Goal: Information Seeking & Learning: Learn about a topic

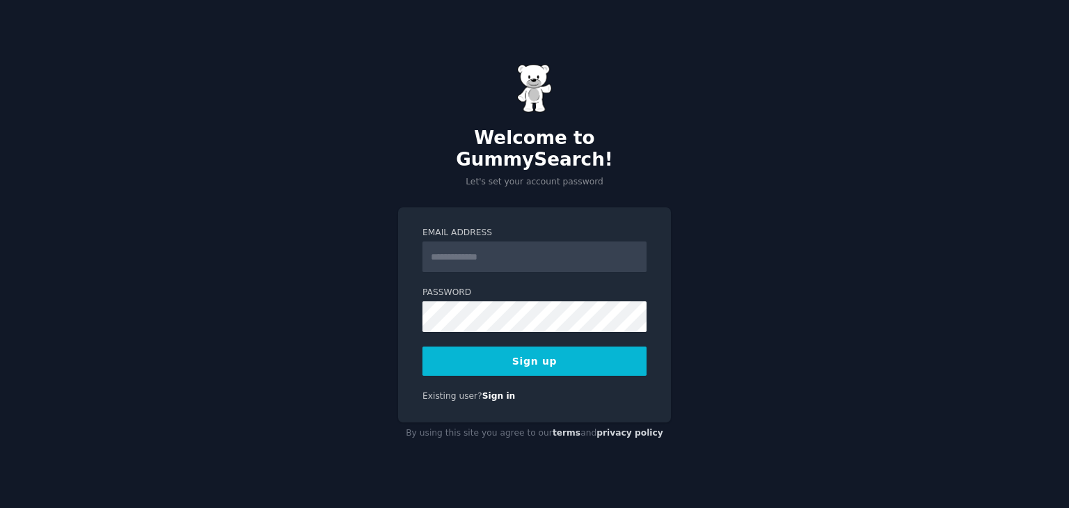
click at [473, 248] on input "Email Address" at bounding box center [535, 257] width 224 height 31
type input "**********"
click at [551, 347] on button "Sign up" at bounding box center [535, 361] width 224 height 29
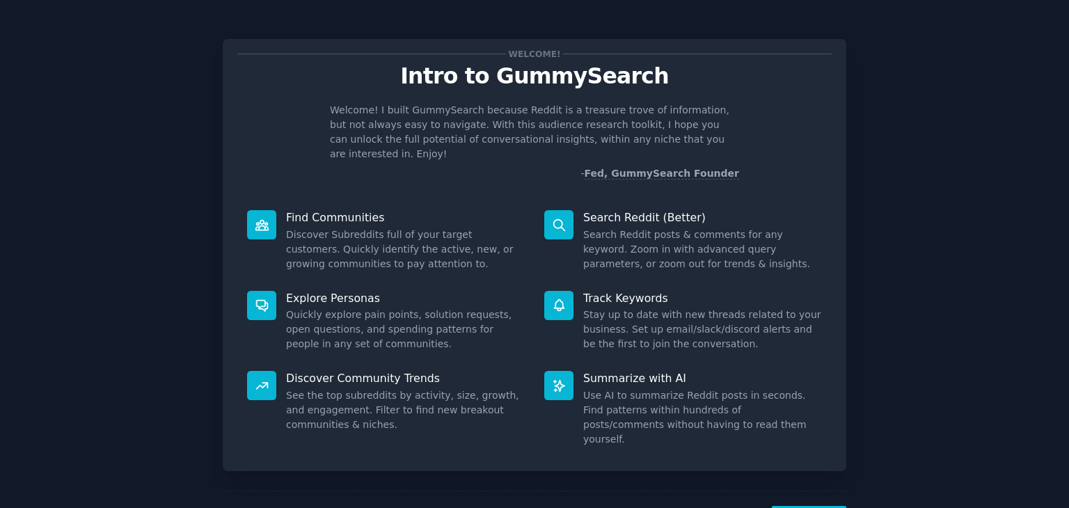
click at [507, 126] on p "Welcome! I built GummySearch because Reddit is a treasure trove of information,…" at bounding box center [534, 132] width 409 height 58
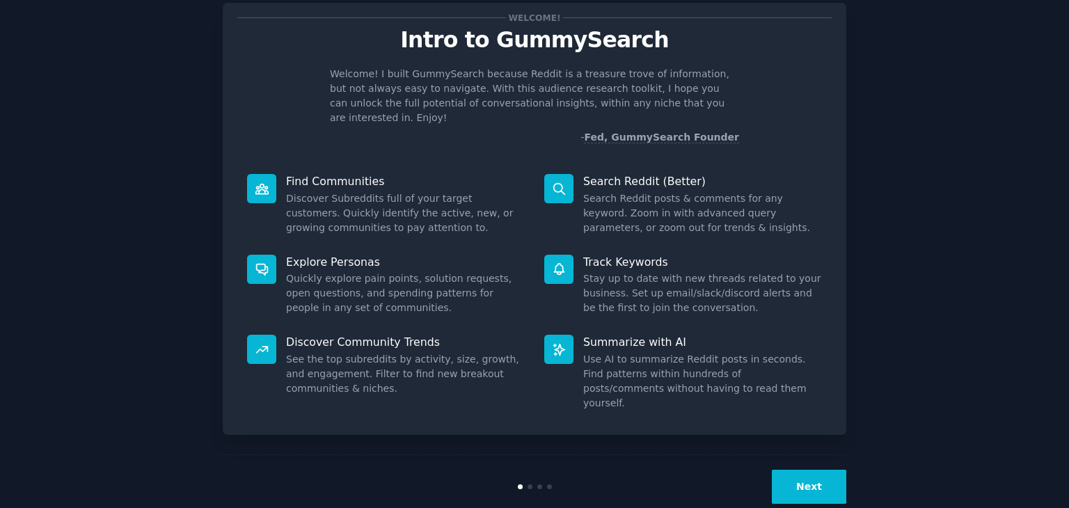
click at [831, 470] on button "Next" at bounding box center [809, 487] width 74 height 34
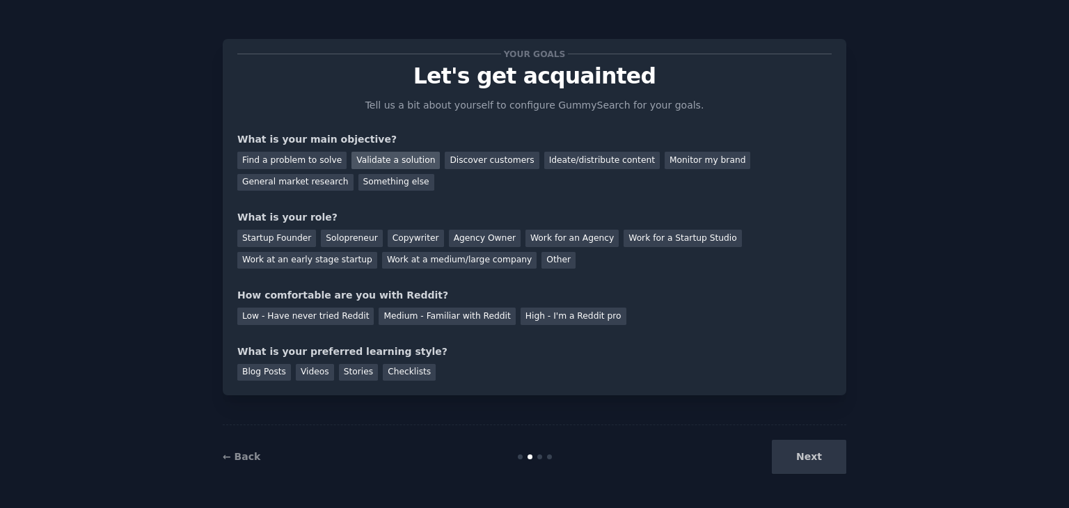
click at [376, 163] on div "Validate a solution" at bounding box center [396, 160] width 88 height 17
click at [459, 164] on div "Discover customers" at bounding box center [492, 160] width 94 height 17
click at [374, 165] on div "Validate a solution" at bounding box center [396, 160] width 88 height 17
click at [278, 232] on div "Startup Founder" at bounding box center [276, 238] width 79 height 17
click at [366, 236] on div "Solopreneur" at bounding box center [351, 238] width 61 height 17
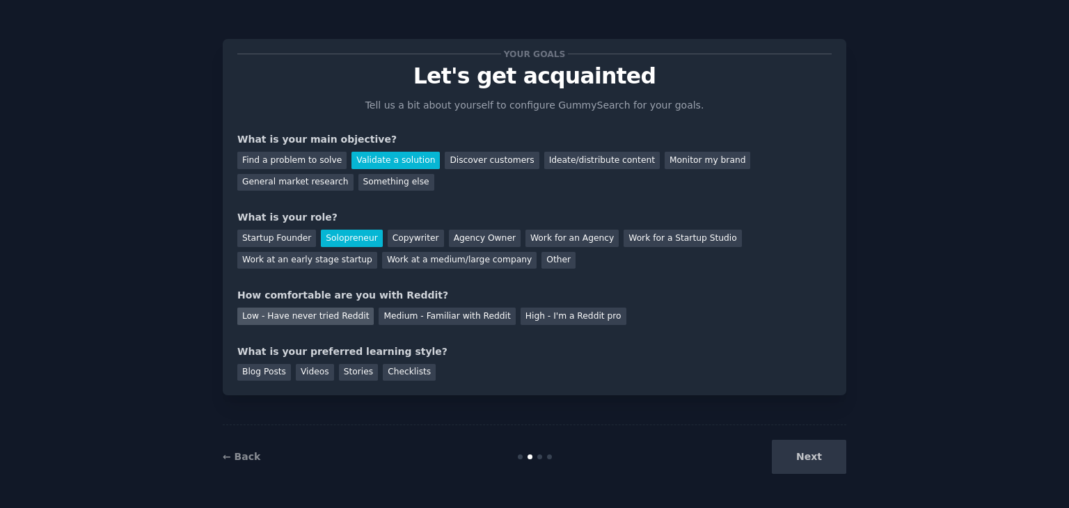
click at [315, 315] on div "Low - Have never tried Reddit" at bounding box center [305, 316] width 136 height 17
click at [262, 374] on div "Blog Posts" at bounding box center [264, 372] width 54 height 17
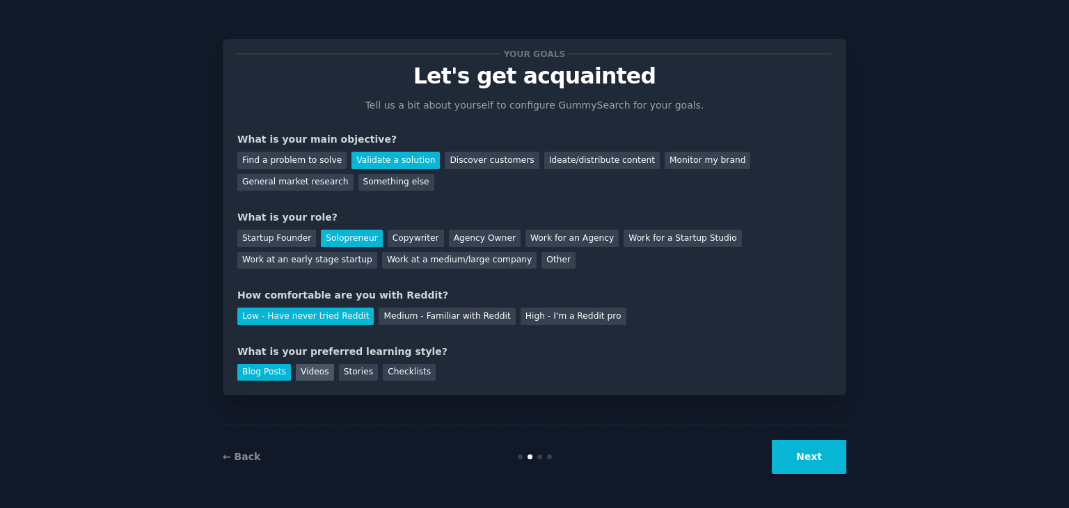
click at [303, 377] on div "Videos" at bounding box center [315, 372] width 38 height 17
click at [267, 375] on div "Blog Posts" at bounding box center [264, 372] width 54 height 17
click at [301, 374] on div "Videos" at bounding box center [315, 372] width 38 height 17
click at [822, 460] on button "Next" at bounding box center [809, 457] width 74 height 34
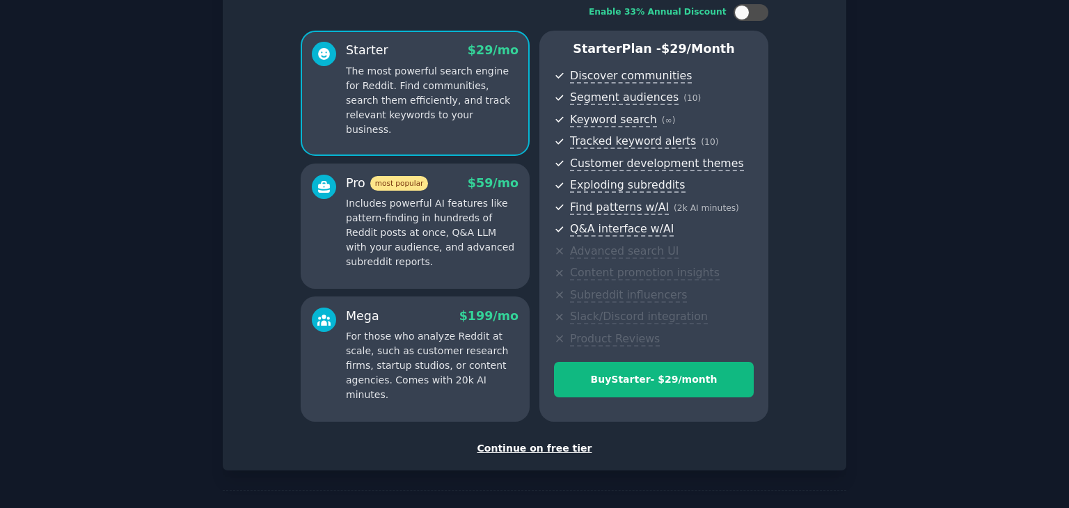
scroll to position [70, 0]
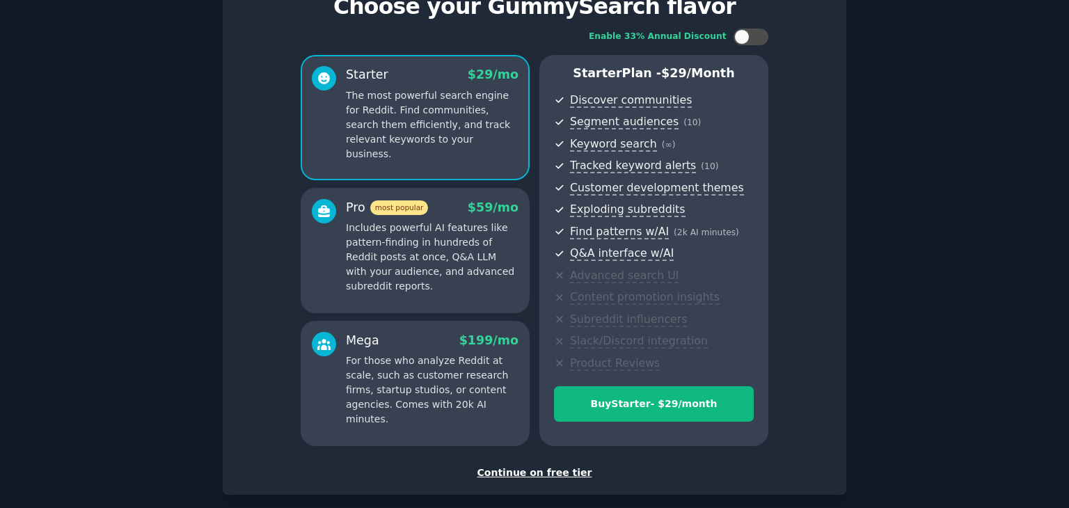
click at [513, 474] on div "Continue on free tier" at bounding box center [534, 473] width 594 height 15
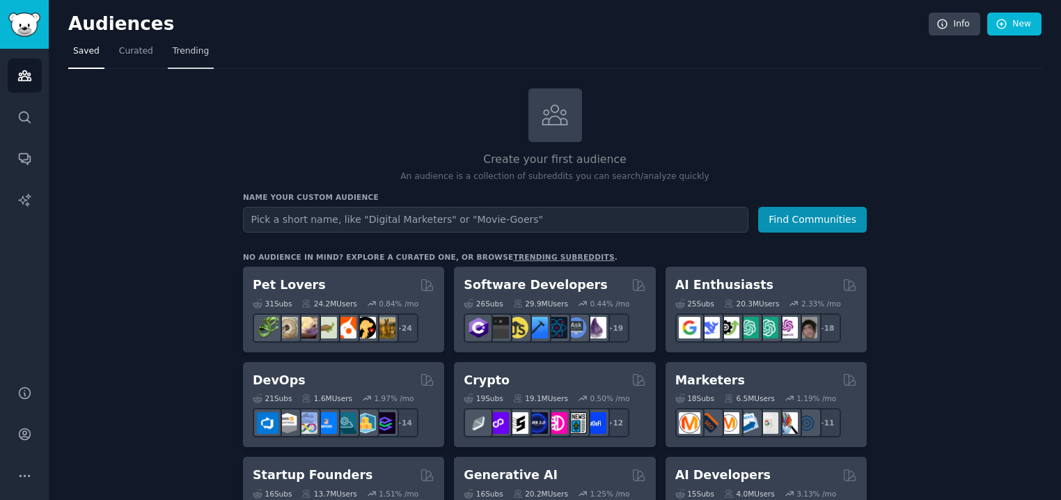
click at [194, 52] on span "Trending" at bounding box center [191, 51] width 36 height 13
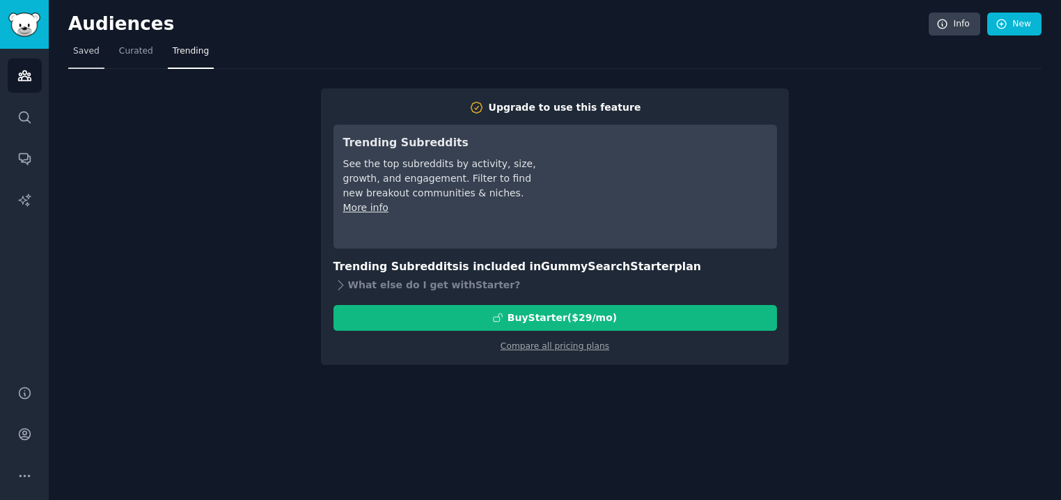
click at [84, 46] on span "Saved" at bounding box center [86, 51] width 26 height 13
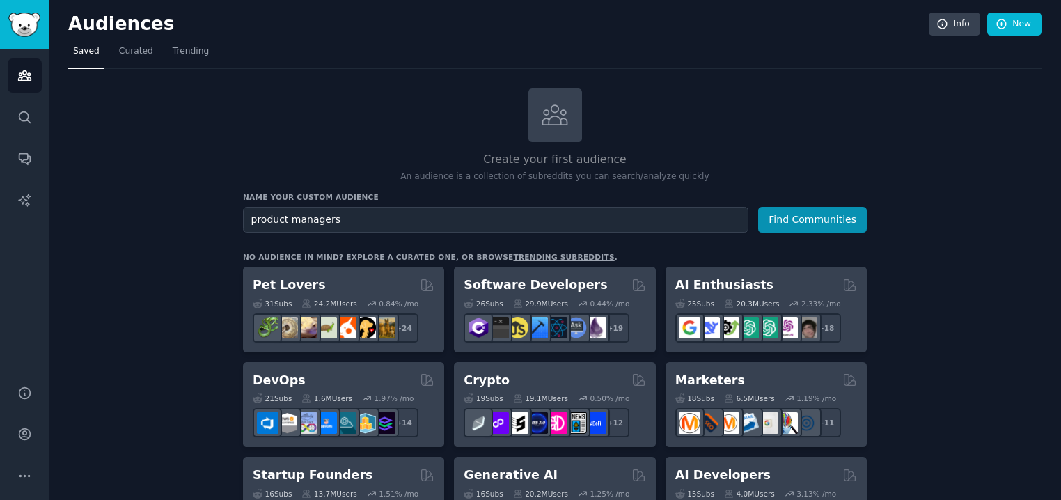
type input "product managers"
click at [758, 207] on button "Find Communities" at bounding box center [812, 220] width 109 height 26
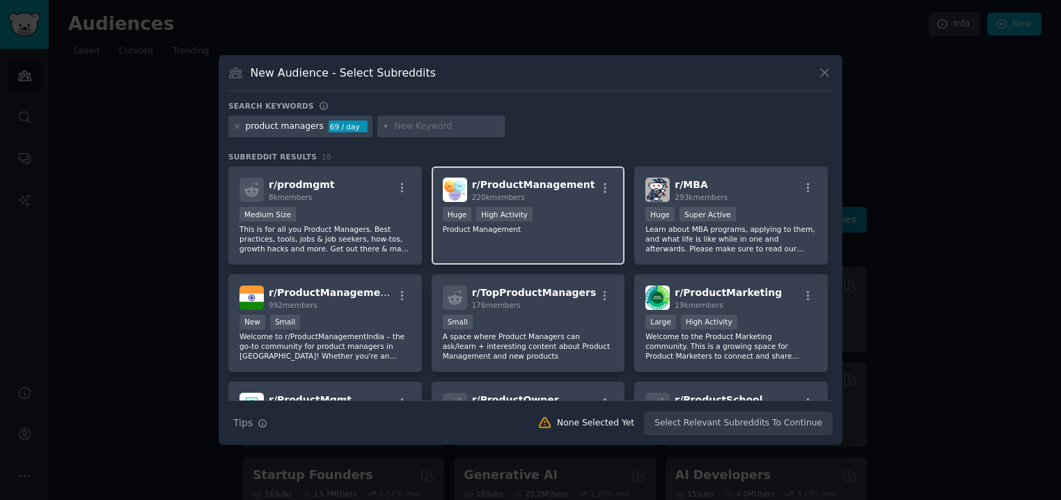
click at [564, 207] on div ">= 80th percentile for submissions / day Huge High Activity" at bounding box center [528, 215] width 171 height 17
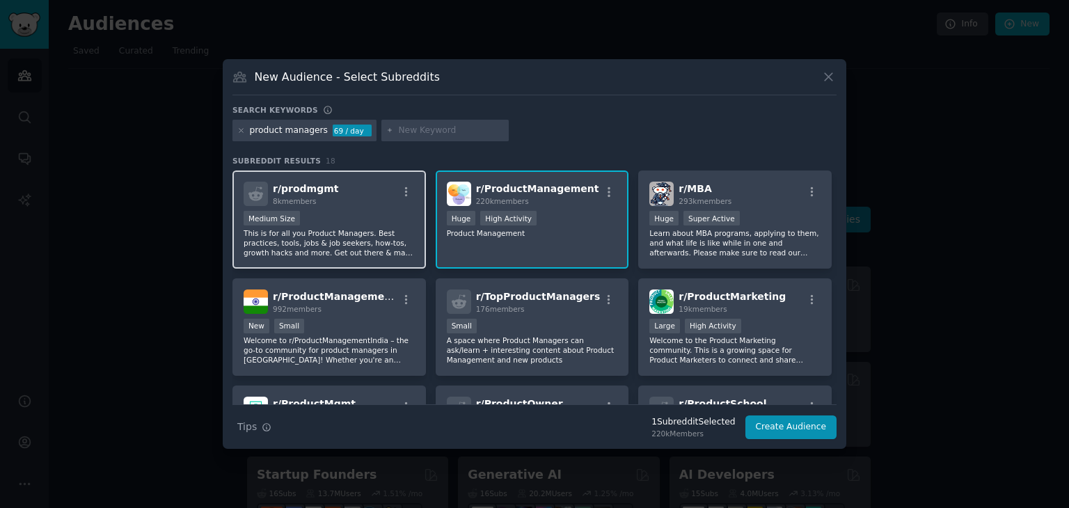
click at [340, 212] on div "Medium Size" at bounding box center [329, 219] width 171 height 17
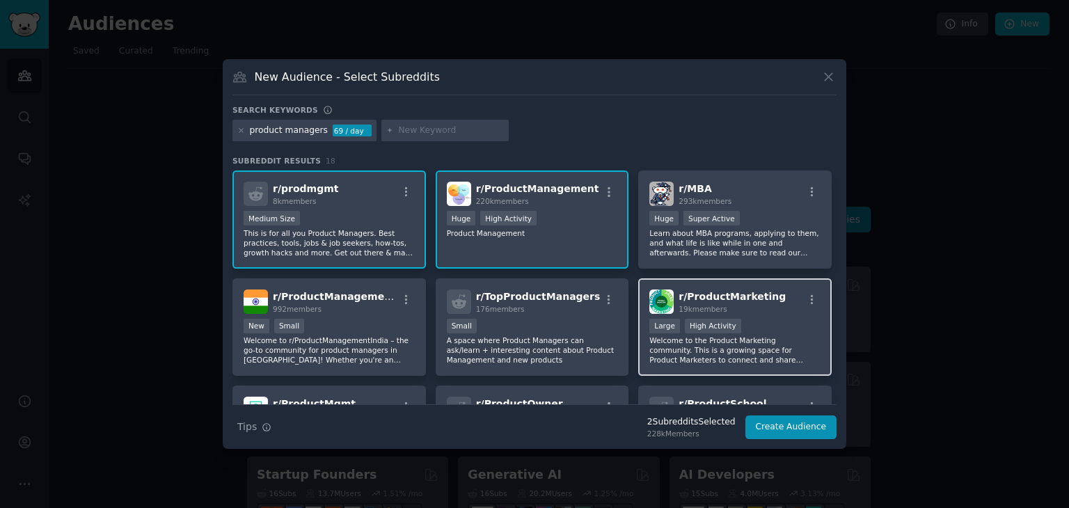
click at [767, 338] on p "Welcome to the Product Marketing community. This is a growing space for Product…" at bounding box center [734, 349] width 171 height 29
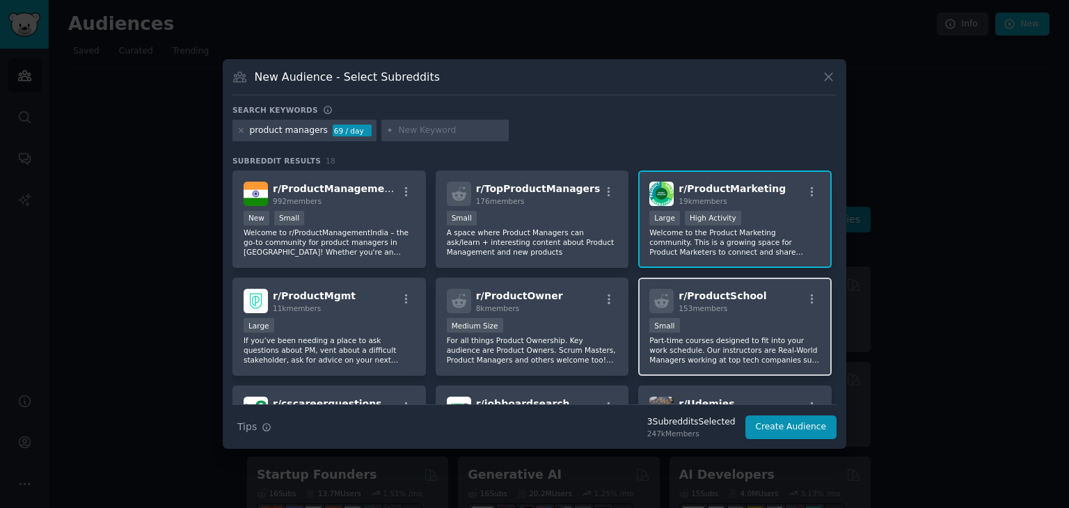
scroll to position [139, 0]
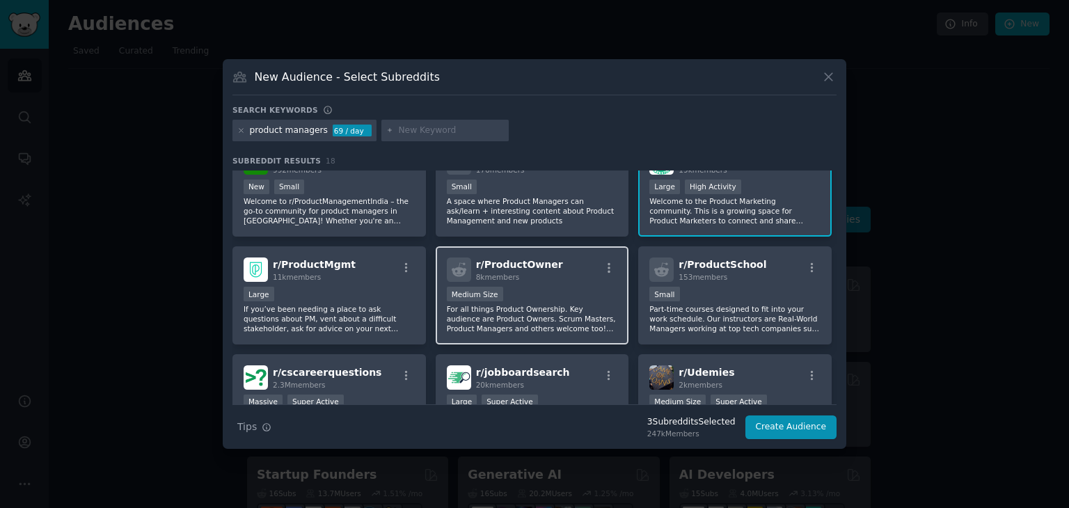
click at [571, 269] on div "r/ ProductOwner 8k members" at bounding box center [532, 270] width 171 height 24
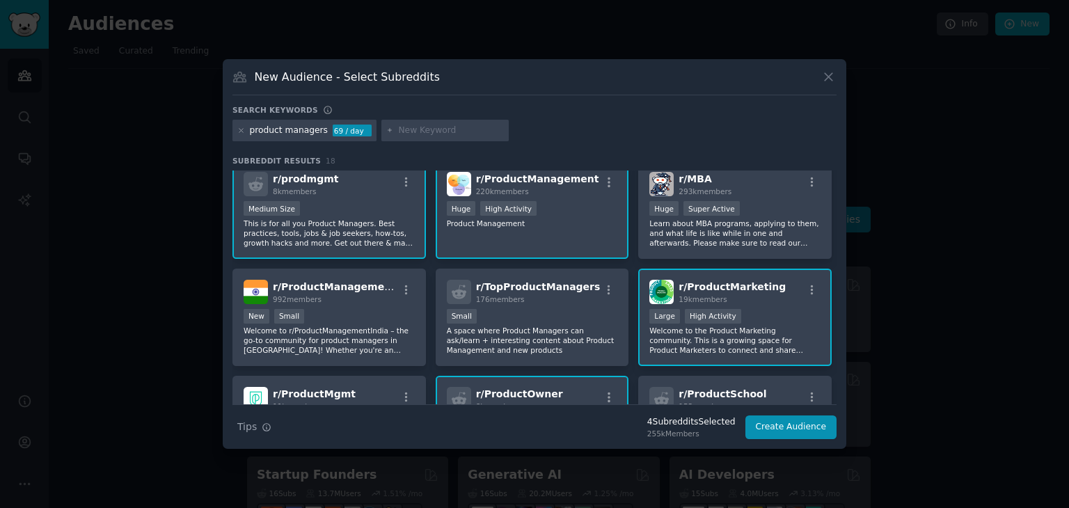
scroll to position [0, 0]
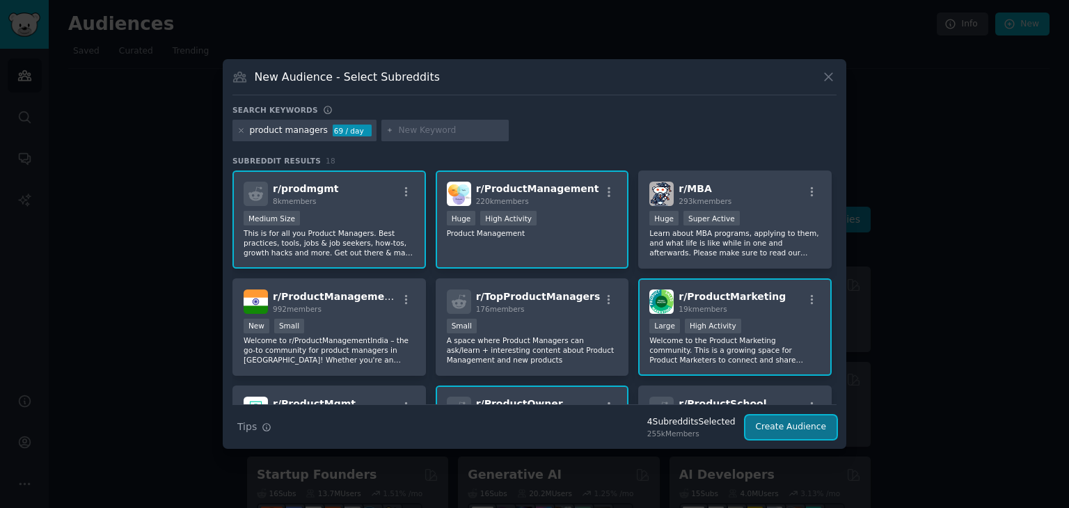
click at [786, 429] on button "Create Audience" at bounding box center [791, 428] width 92 height 24
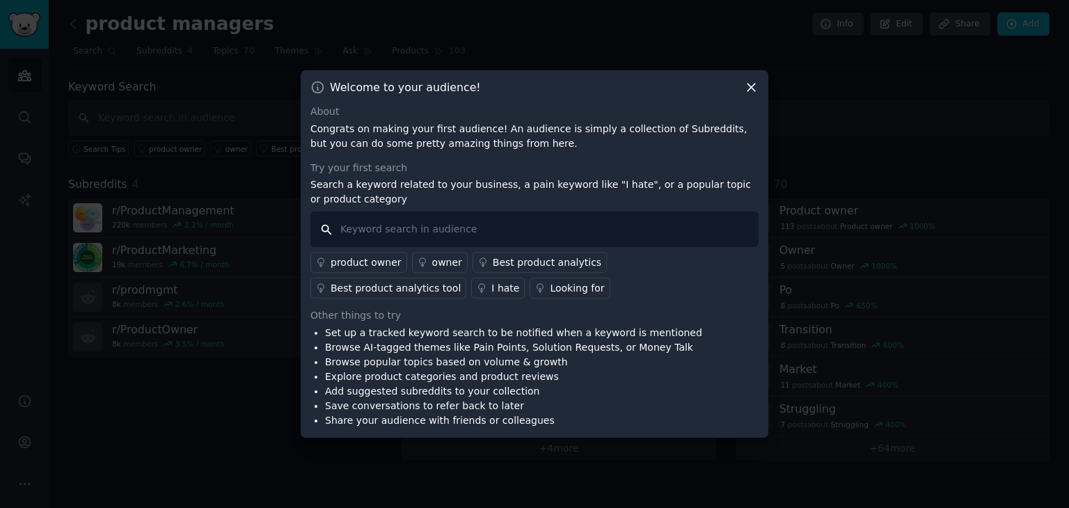
click at [529, 235] on input "text" at bounding box center [534, 229] width 448 height 35
type input "Generate PRD , PRD, Dicovery, competitor analysis , PM AI ,"
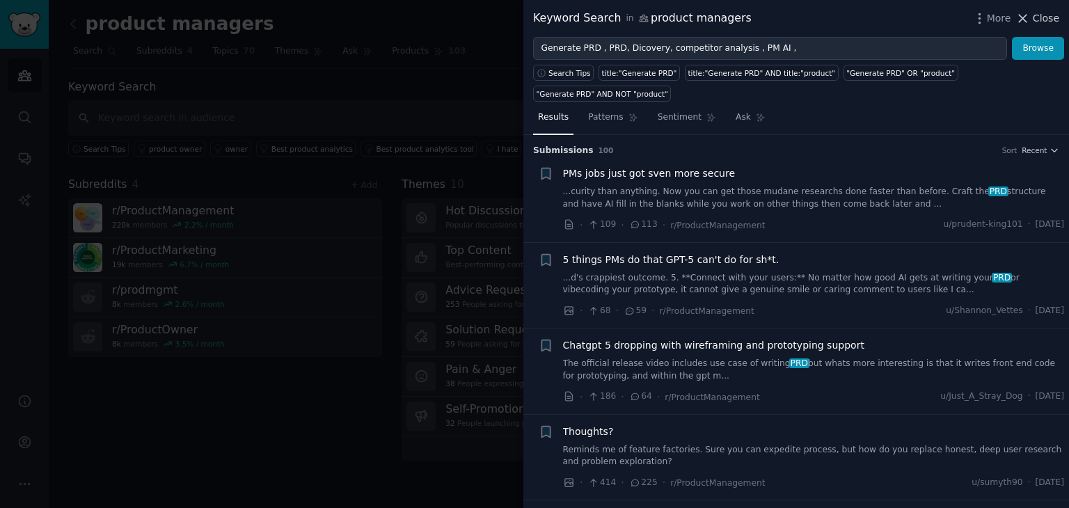
click at [1043, 18] on span "Close" at bounding box center [1046, 18] width 26 height 15
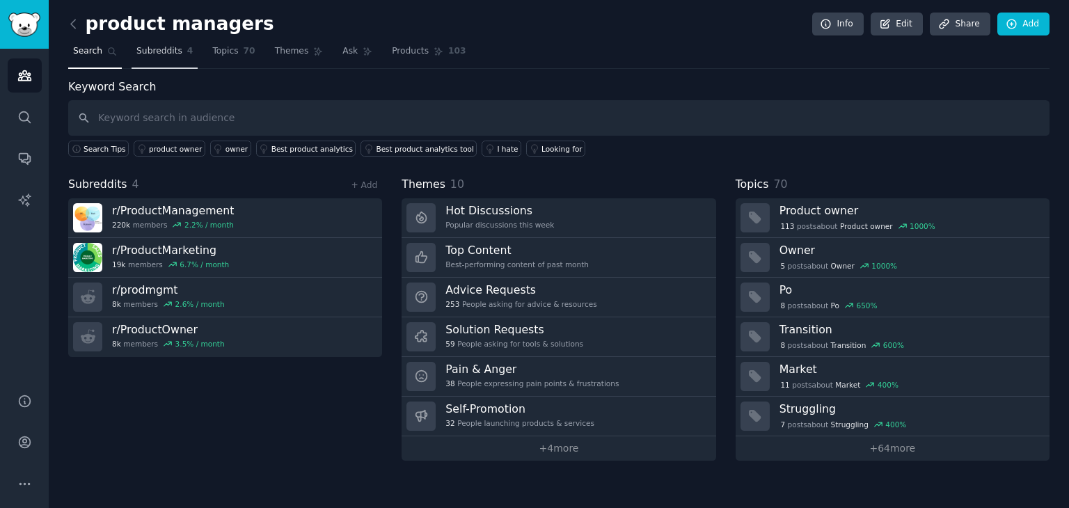
click at [159, 60] on link "Subreddits 4" at bounding box center [165, 54] width 66 height 29
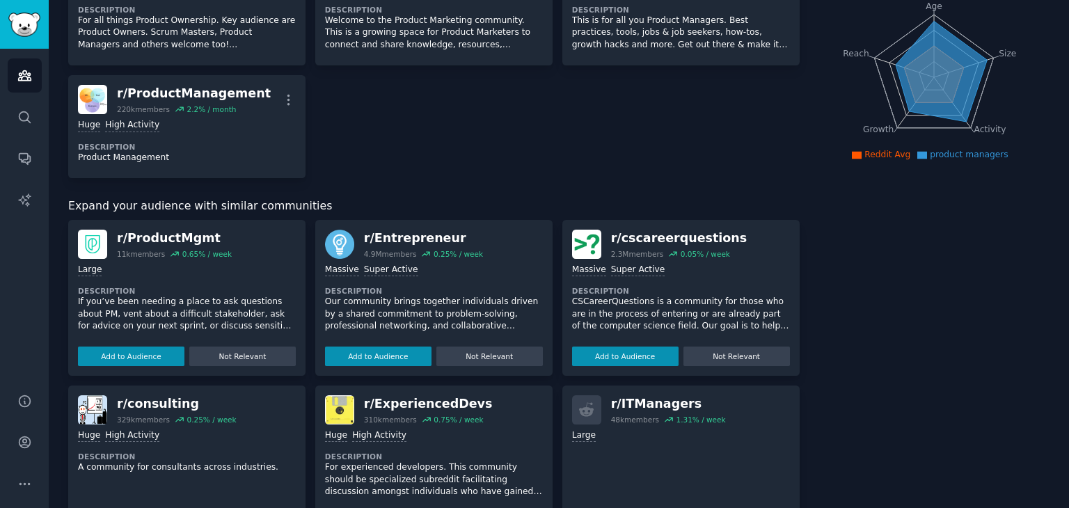
scroll to position [209, 0]
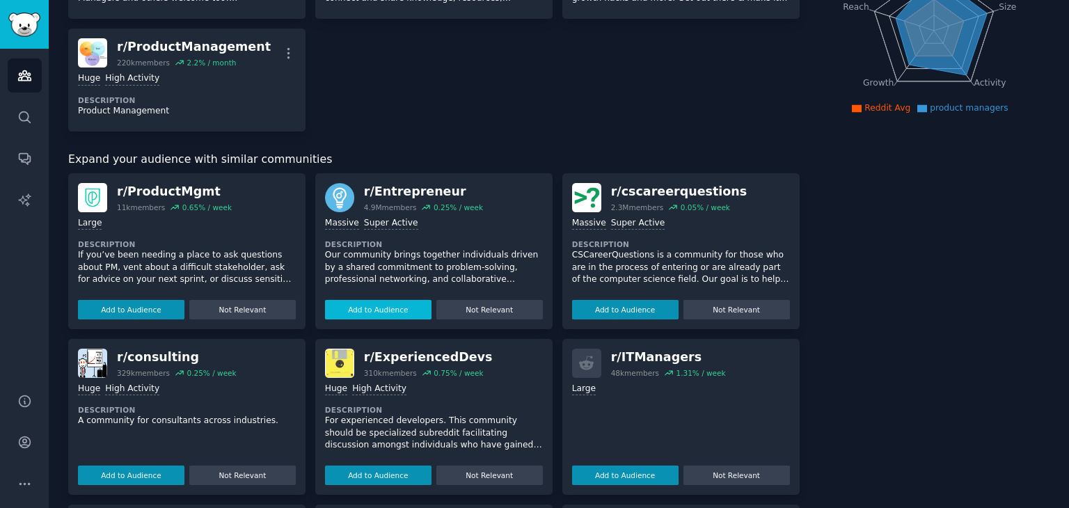
click at [398, 309] on button "Add to Audience" at bounding box center [378, 309] width 106 height 19
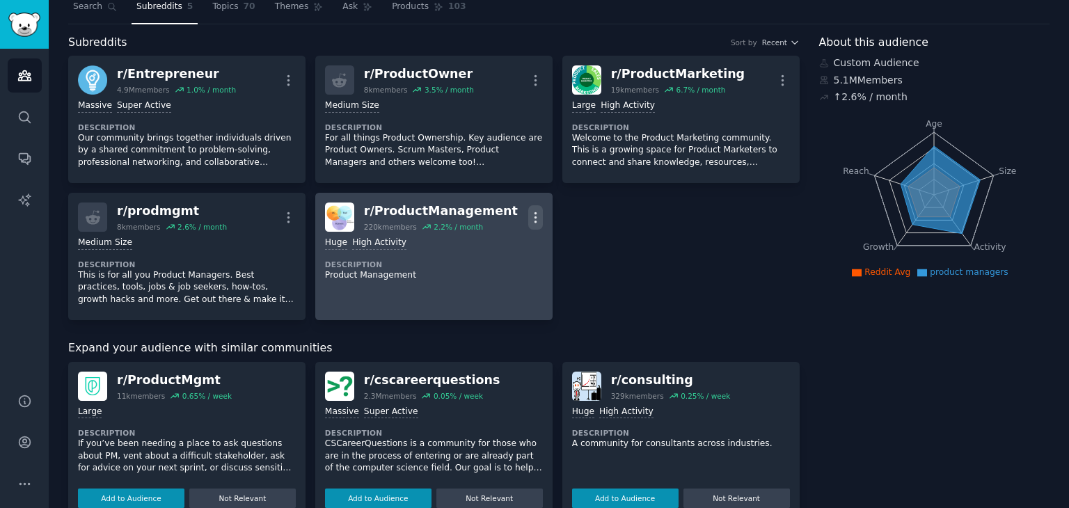
scroll to position [0, 0]
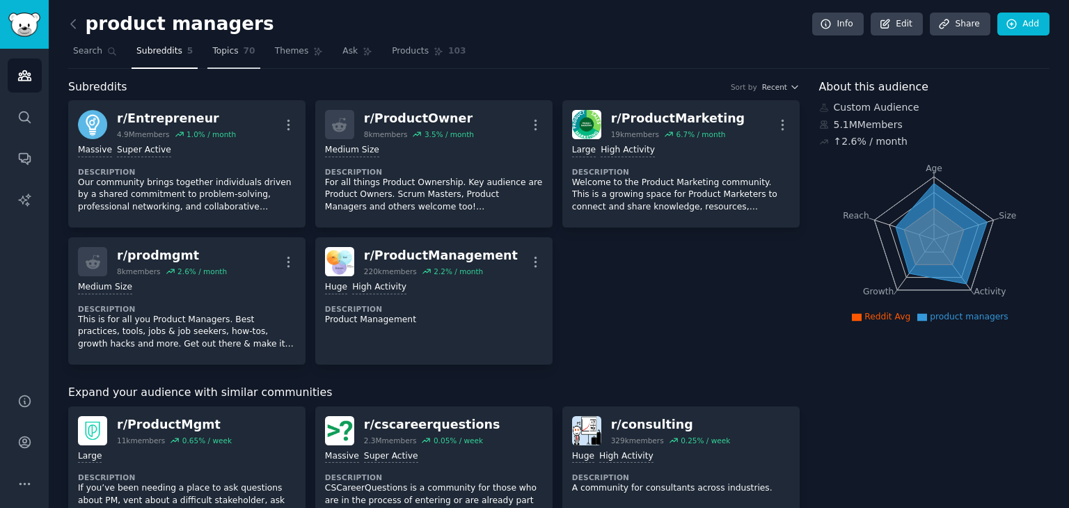
click at [209, 62] on link "Topics 70" at bounding box center [233, 54] width 52 height 29
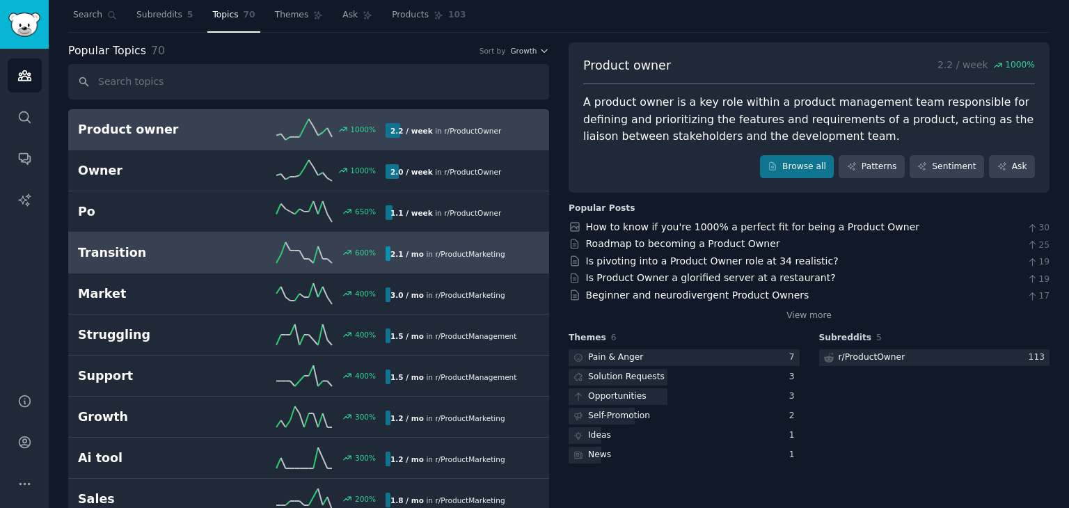
scroll to position [70, 0]
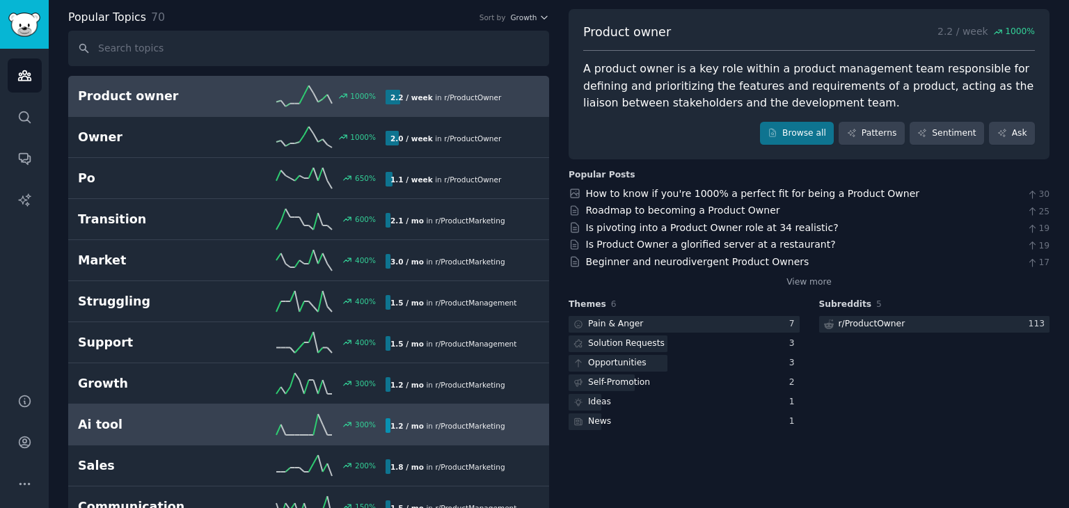
click at [162, 420] on h2 "Ai tool" at bounding box center [155, 424] width 154 height 17
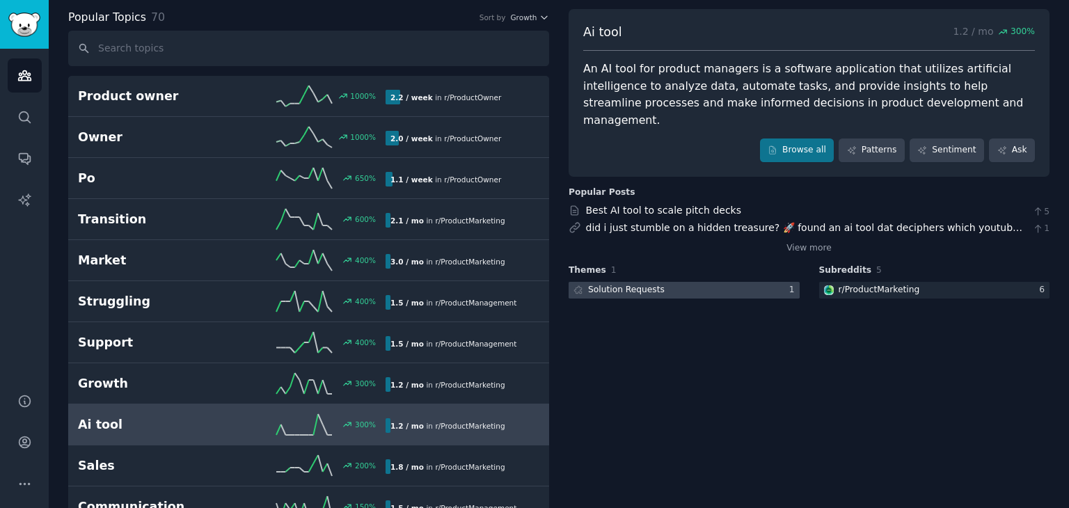
click at [674, 282] on div at bounding box center [684, 290] width 231 height 17
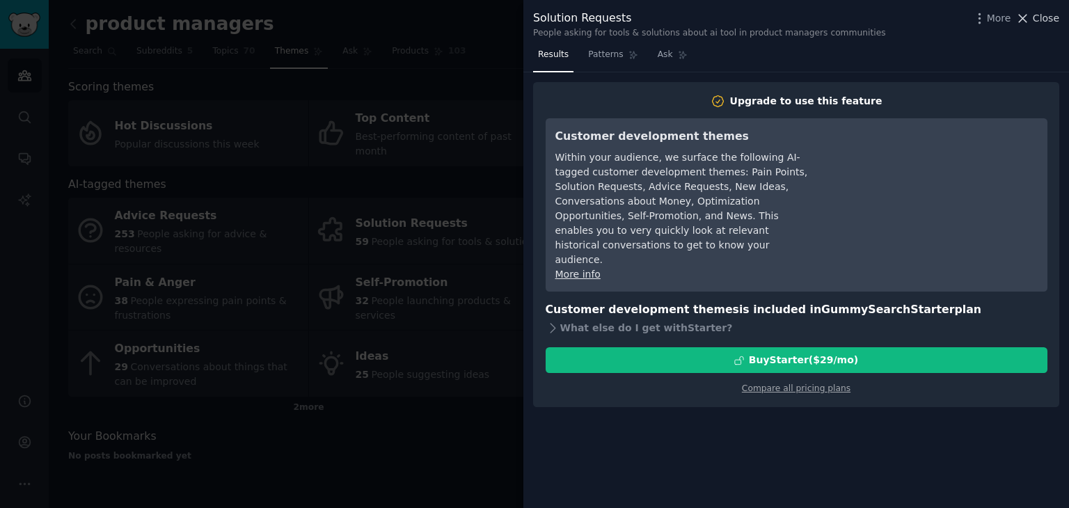
click at [1043, 14] on span "Close" at bounding box center [1046, 18] width 26 height 15
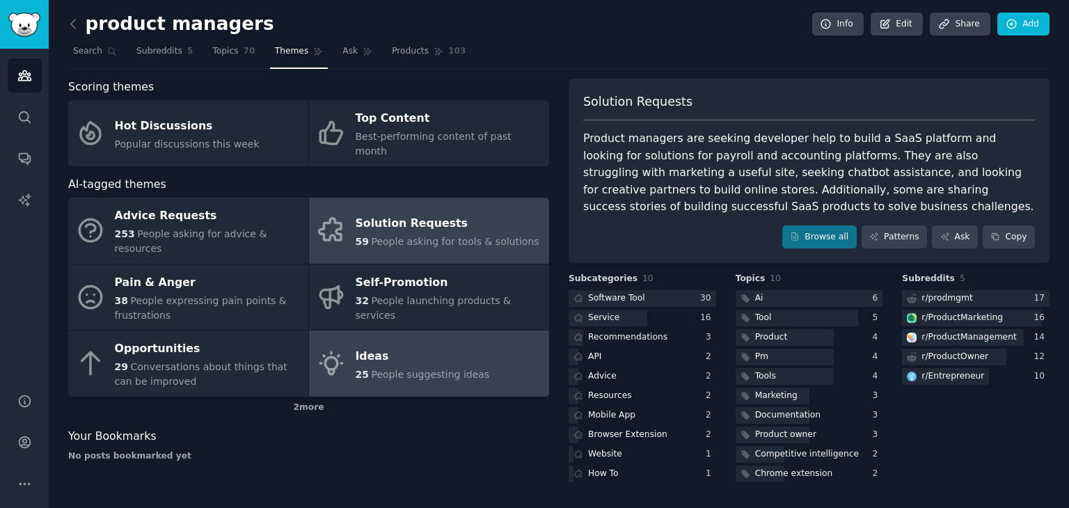
click at [432, 345] on div "Ideas" at bounding box center [423, 356] width 134 height 22
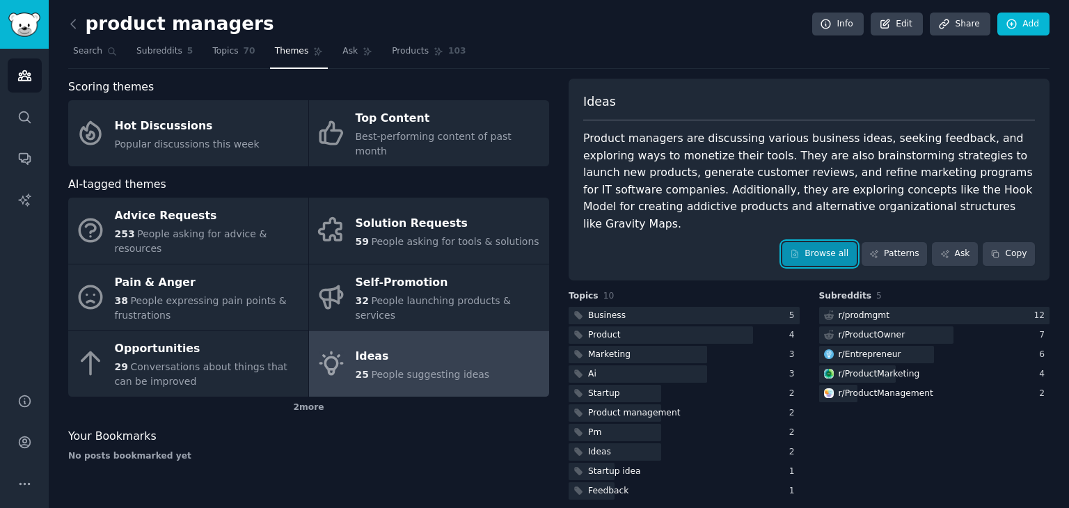
click at [846, 242] on link "Browse all" at bounding box center [819, 254] width 74 height 24
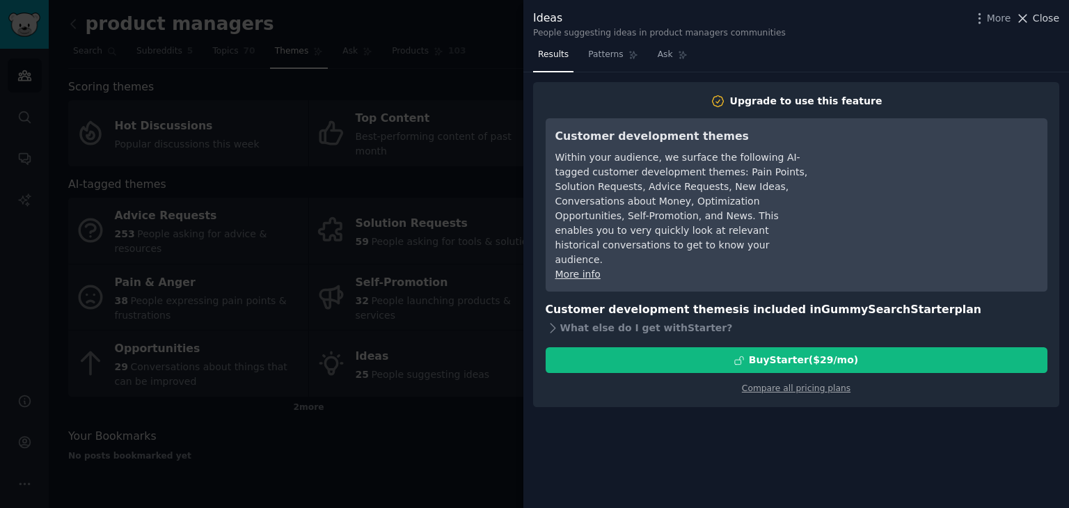
click at [1041, 20] on span "Close" at bounding box center [1046, 18] width 26 height 15
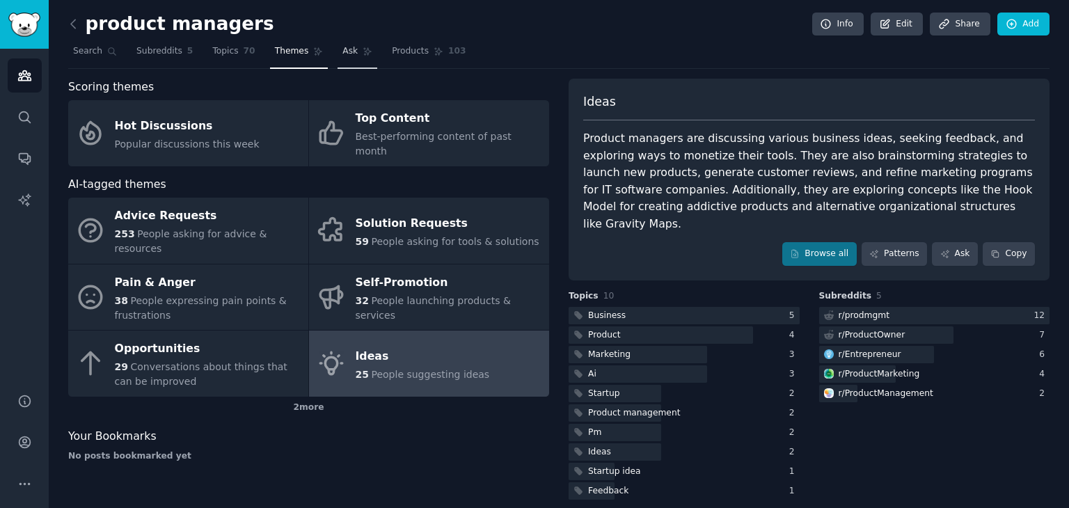
click at [342, 52] on span "Ask" at bounding box center [349, 51] width 15 height 13
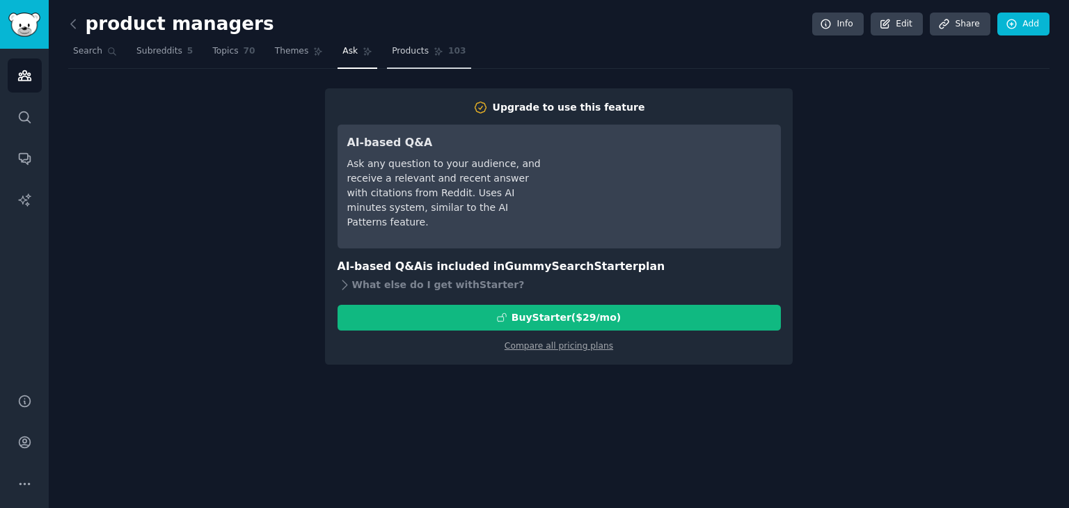
click at [406, 57] on link "Products 103" at bounding box center [429, 54] width 84 height 29
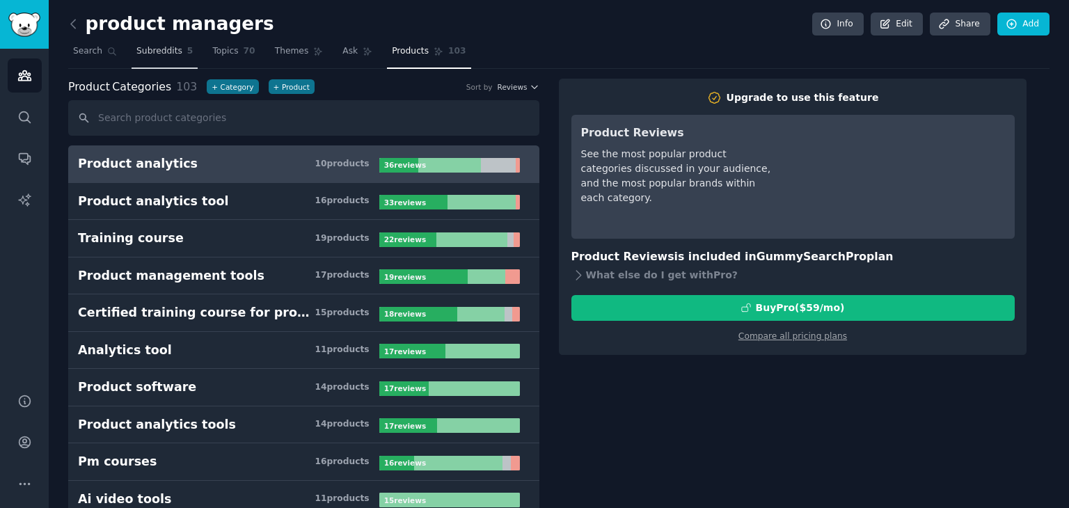
click at [156, 48] on span "Subreddits" at bounding box center [159, 51] width 46 height 13
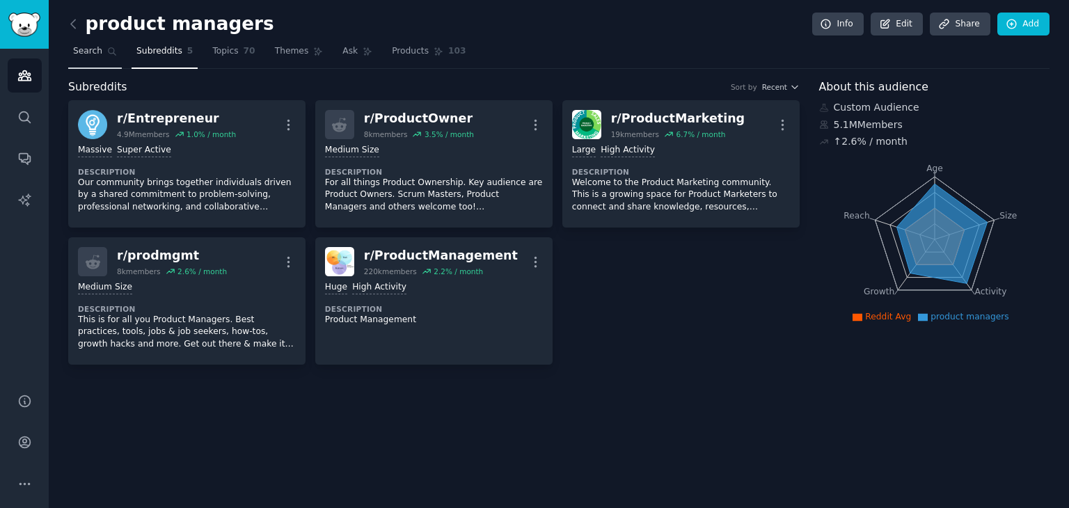
click at [91, 54] on span "Search" at bounding box center [87, 51] width 29 height 13
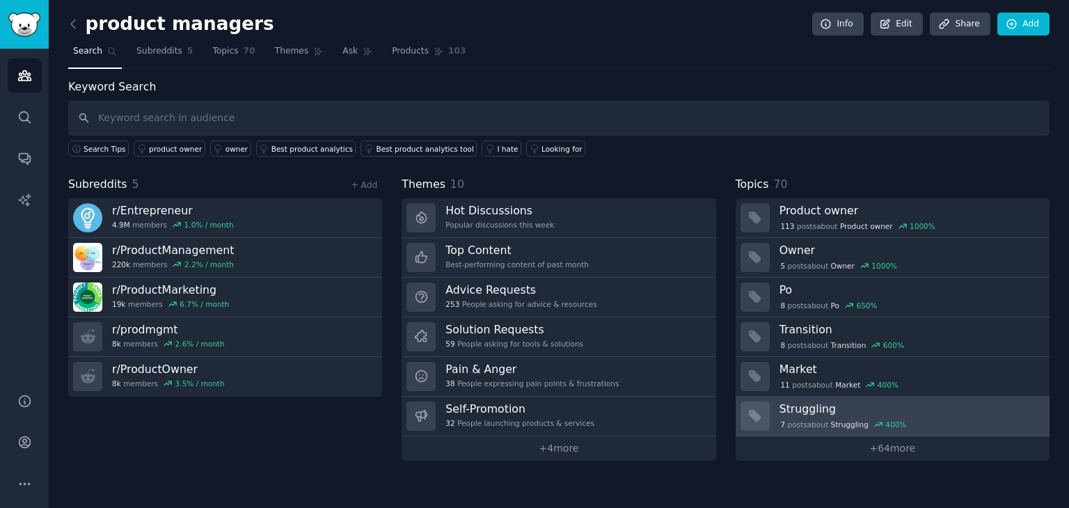
click at [788, 416] on div "7 post s about Struggling 400 %" at bounding box center [910, 423] width 260 height 15
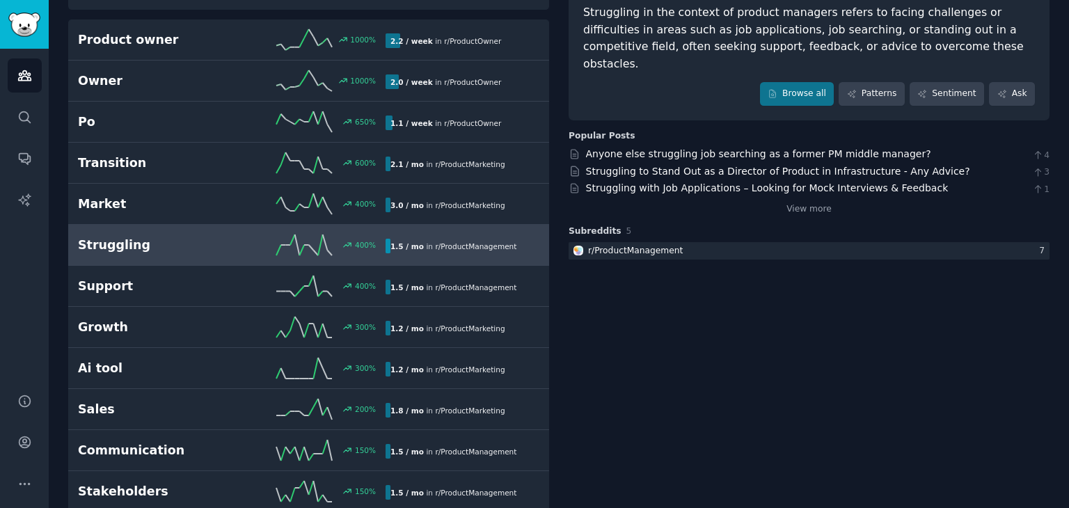
scroll to position [139, 0]
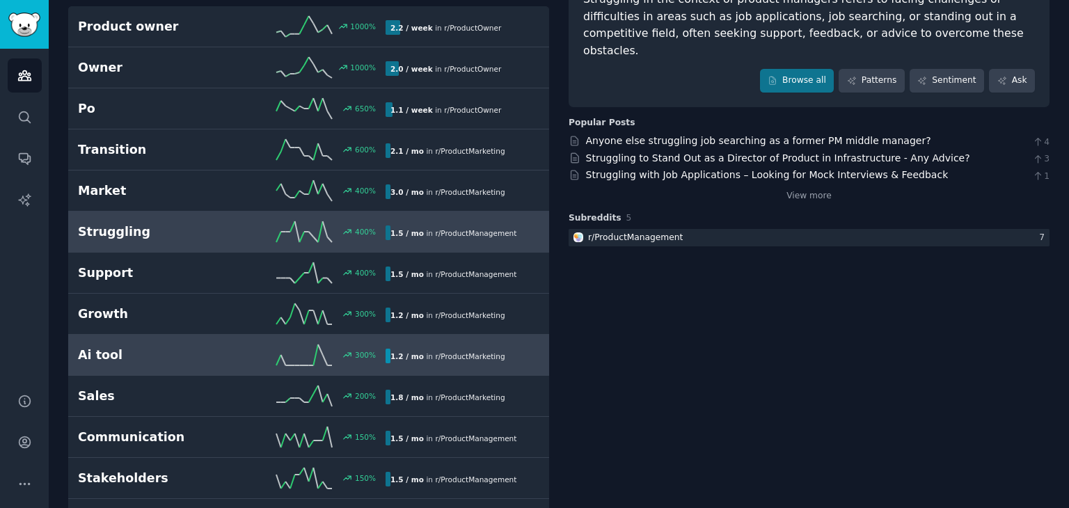
click at [166, 354] on h2 "Ai tool" at bounding box center [155, 355] width 154 height 17
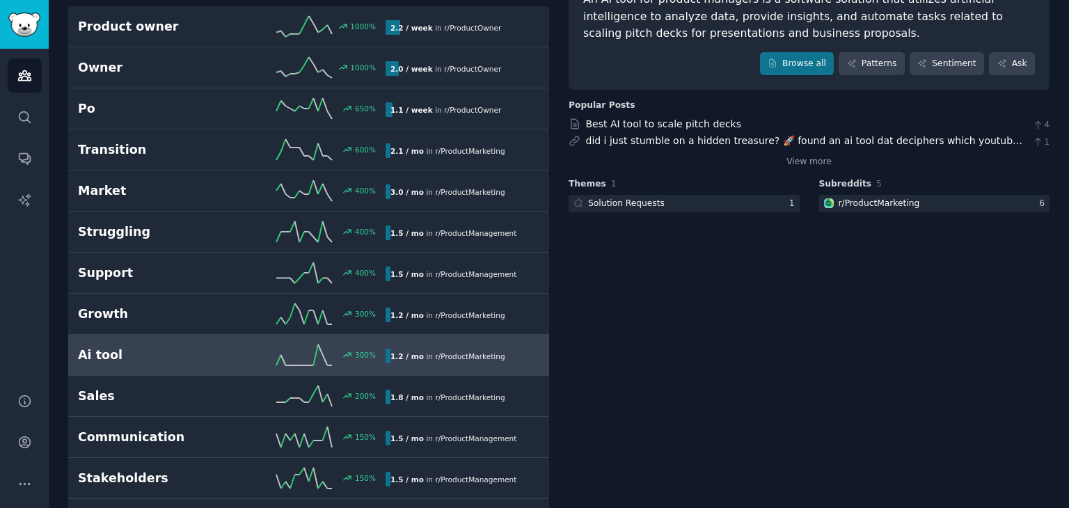
click at [570, 137] on icon at bounding box center [575, 141] width 13 height 13
click at [608, 143] on link "did i just stumble on a hidden treasure? 🚀 found an ai tool dat deciphers which…" at bounding box center [804, 155] width 437 height 40
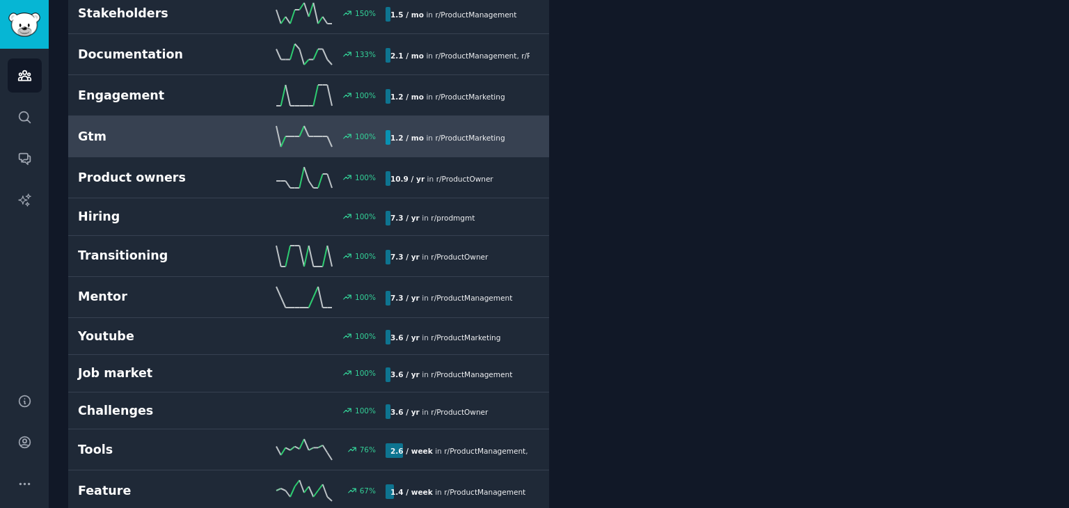
scroll to position [626, 0]
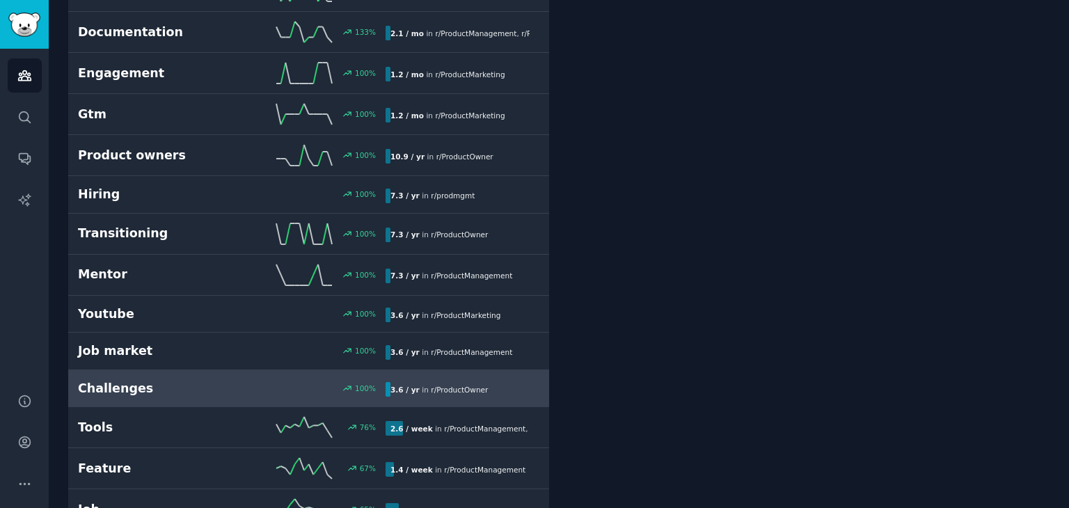
click at [256, 393] on link "Challenges 100 % 3.6 / yr in r/ ProductOwner" at bounding box center [308, 389] width 481 height 38
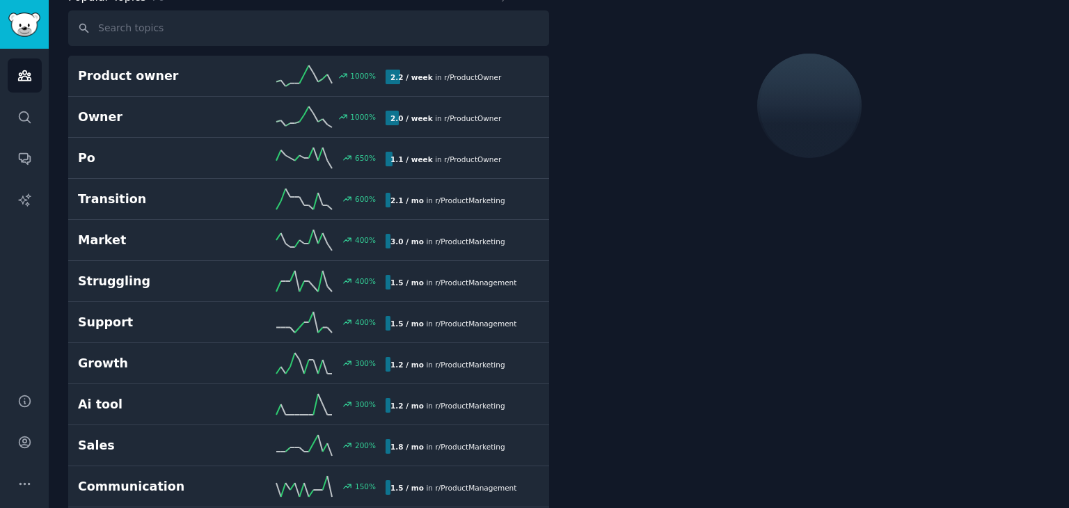
scroll to position [77, 0]
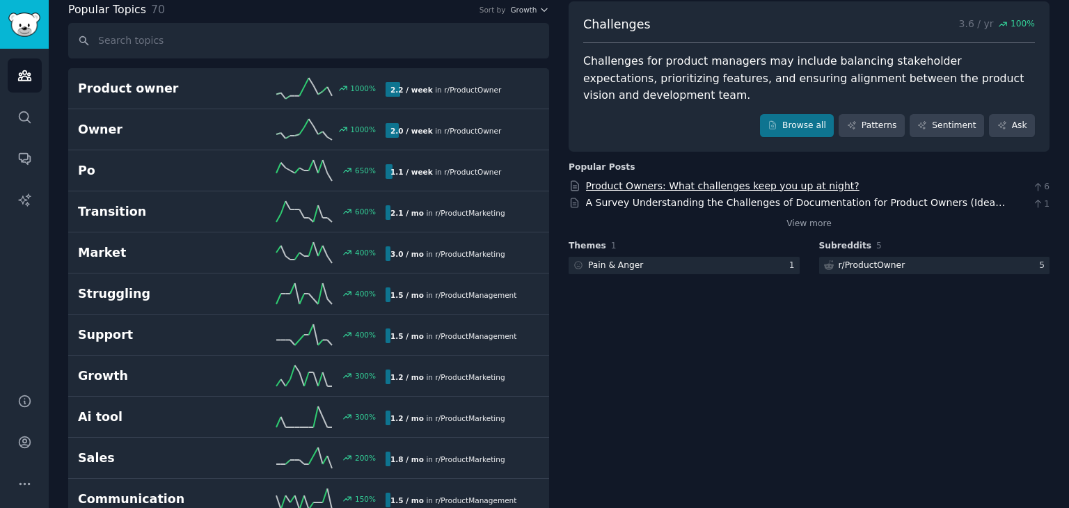
click at [695, 184] on link "Product Owners: What challenges keep you up at night?" at bounding box center [723, 185] width 274 height 11
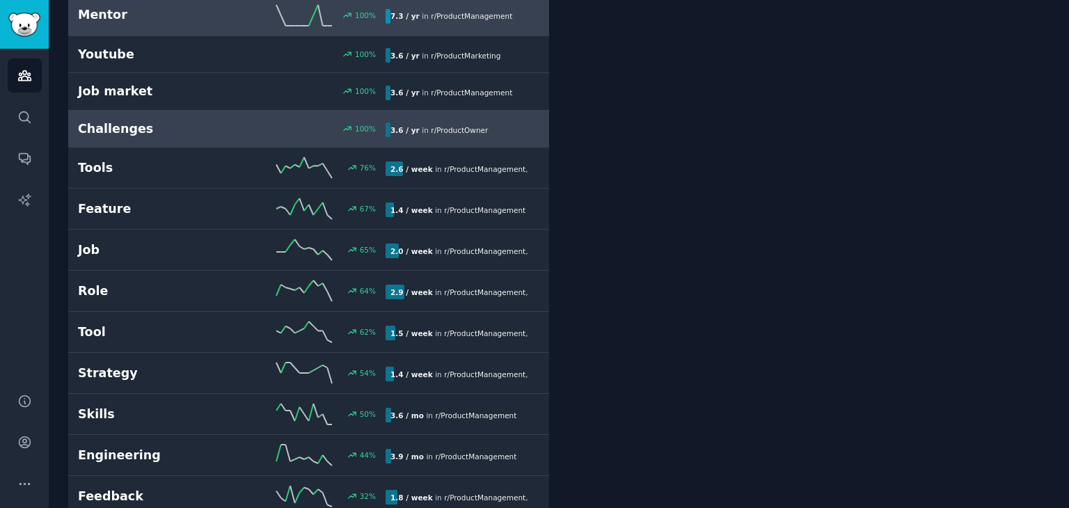
scroll to position [913, 0]
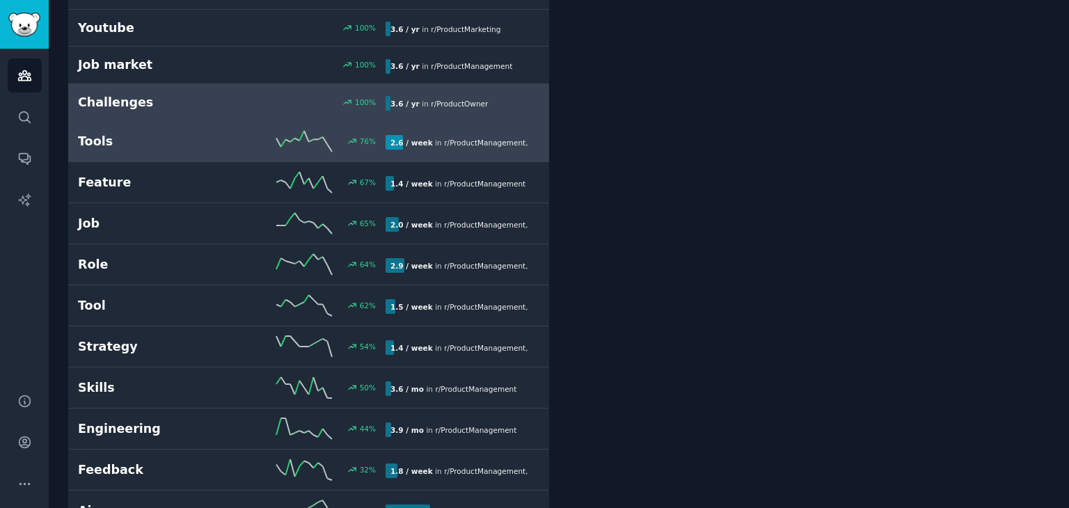
click at [150, 143] on h2 "Tools" at bounding box center [155, 141] width 154 height 17
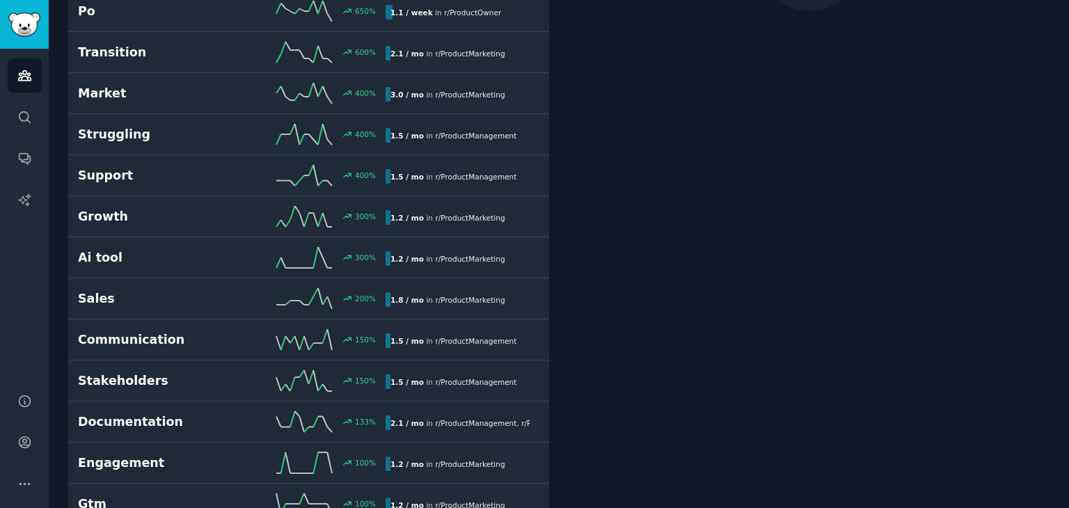
scroll to position [77, 0]
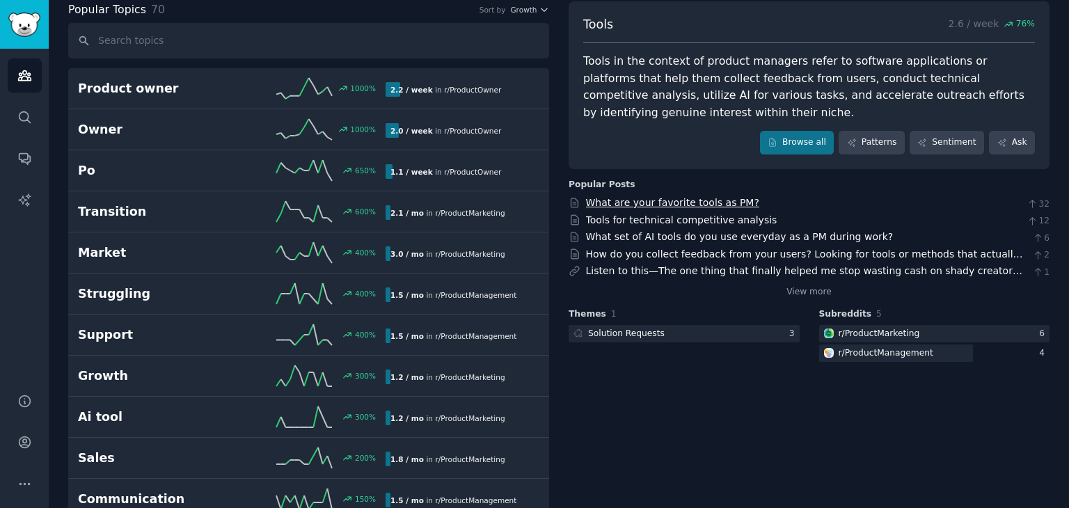
click at [645, 205] on link "What are your favorite tools as PM?" at bounding box center [672, 202] width 173 height 11
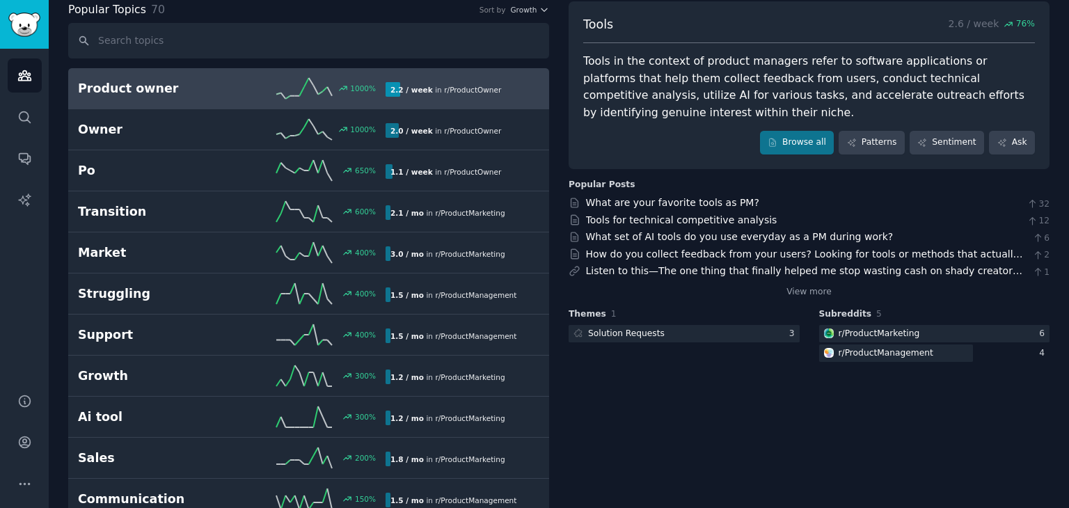
scroll to position [0, 0]
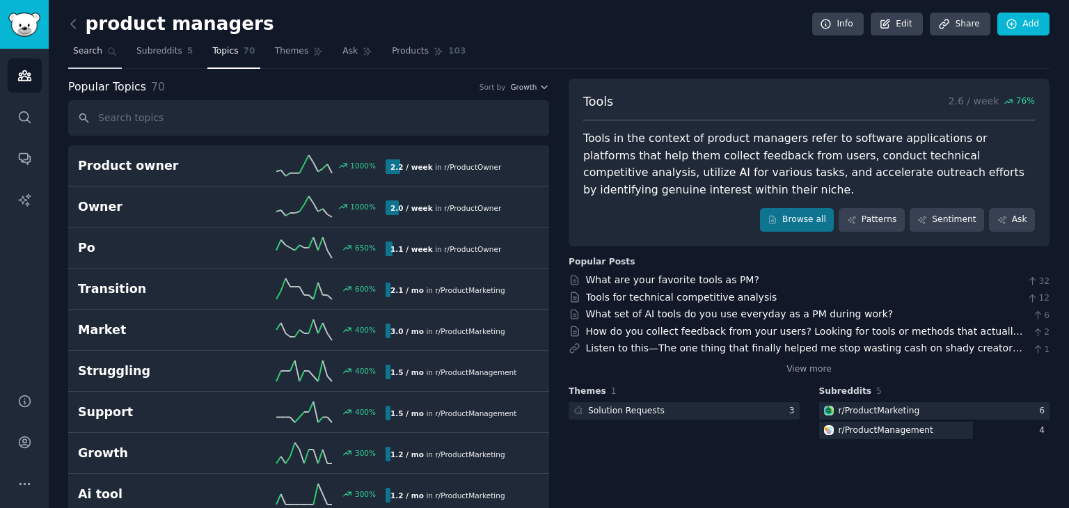
click at [79, 56] on span "Search" at bounding box center [87, 51] width 29 height 13
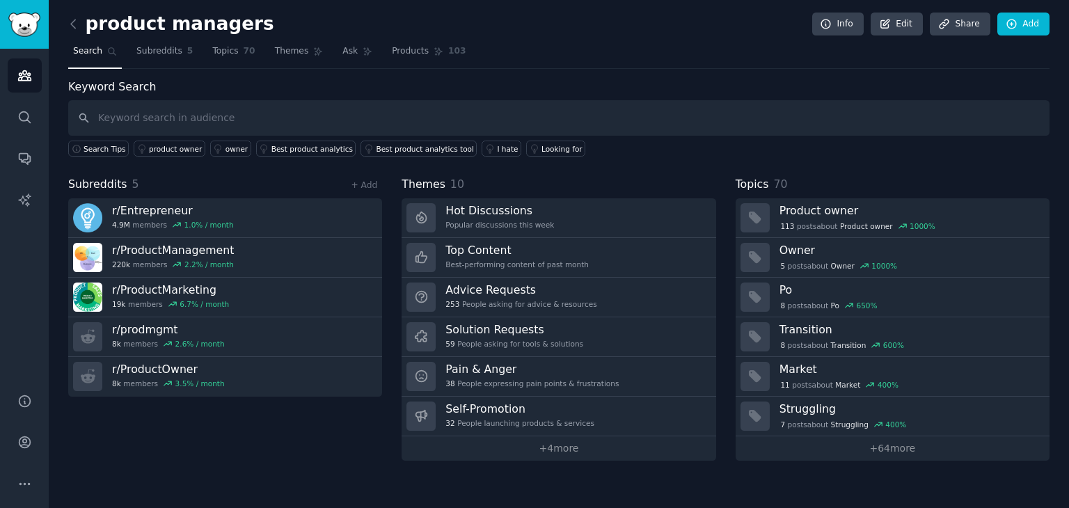
click at [262, 123] on input "text" at bounding box center [558, 117] width 981 height 35
type input "chatprd"
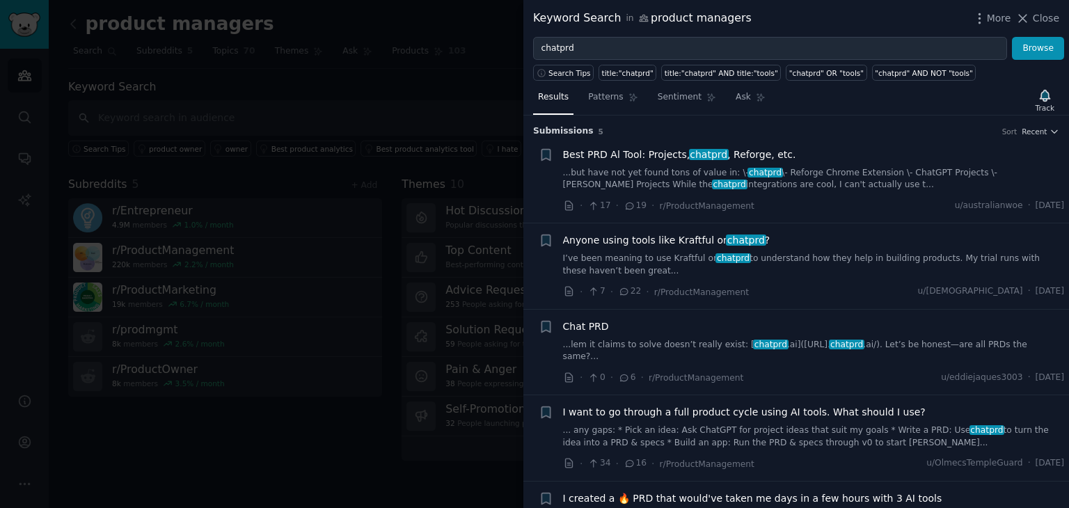
click at [677, 169] on link "...but have not yet found tons of value in: \- chatprd \- Reforge Chrome Extens…" at bounding box center [814, 179] width 502 height 24
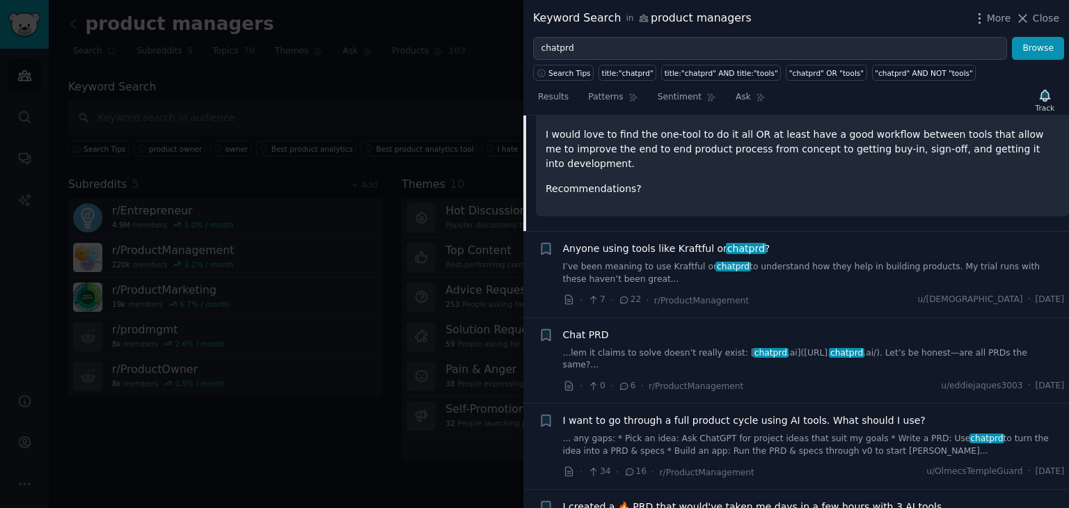
scroll to position [401, 0]
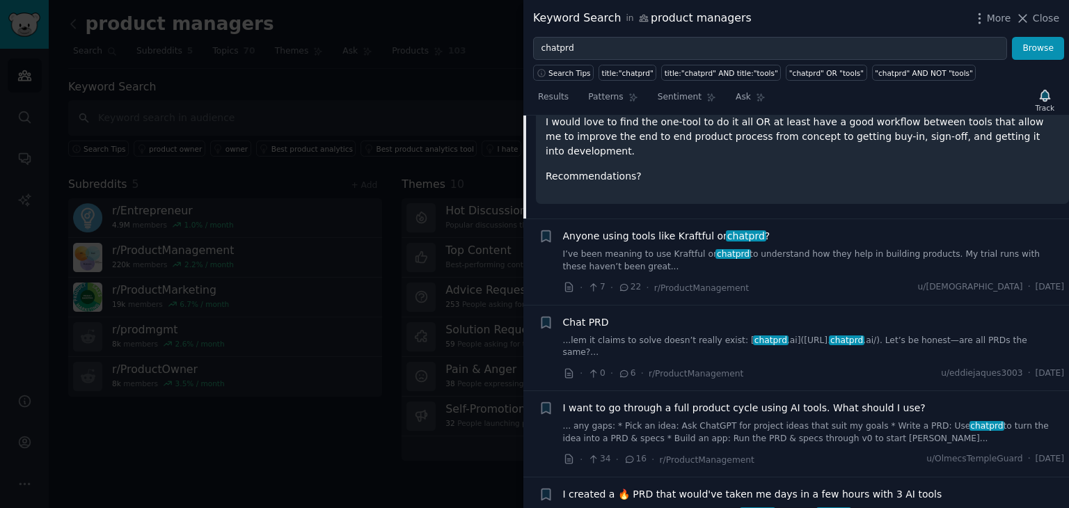
click at [790, 401] on div "I want to go through a full product cycle using AI tools. What should I use? ..…" at bounding box center [814, 423] width 502 height 44
click at [791, 401] on span "I want to go through a full product cycle using AI tools. What should I use?" at bounding box center [744, 408] width 363 height 15
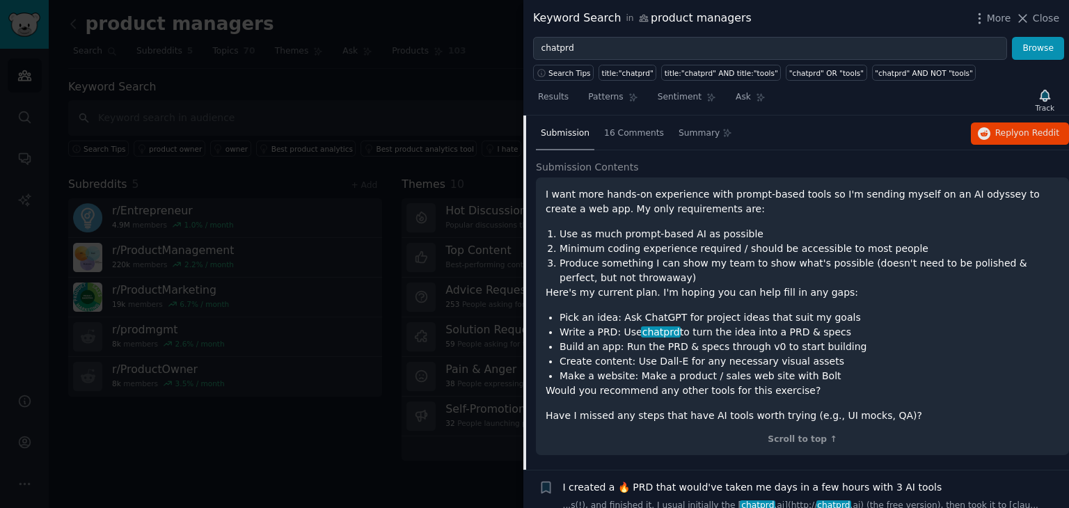
scroll to position [386, 0]
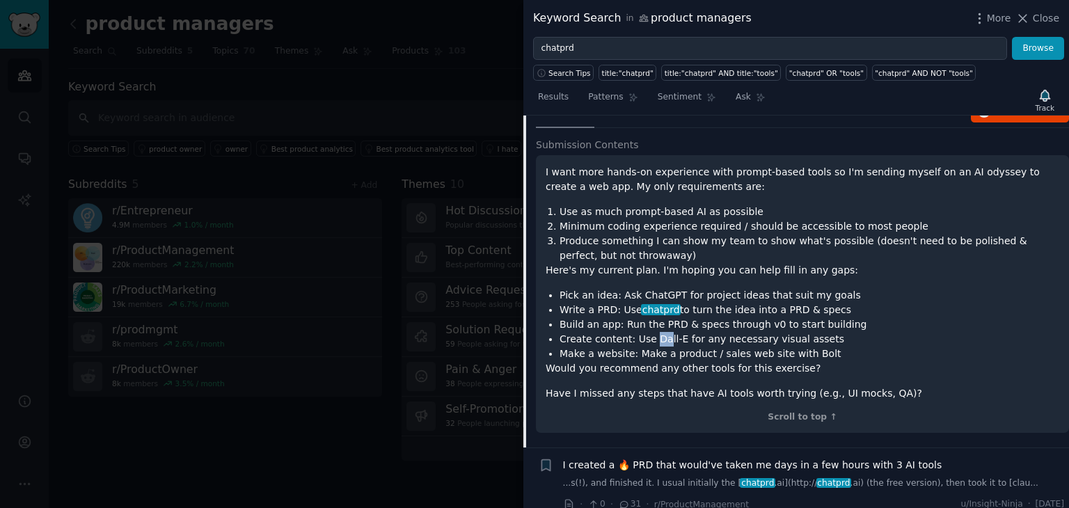
drag, startPoint x: 646, startPoint y: 324, endPoint x: 661, endPoint y: 323, distance: 15.3
click at [658, 332] on li "Create content: Use Dall-E for any necessary visual assets" at bounding box center [810, 339] width 500 height 15
drag, startPoint x: 663, startPoint y: 323, endPoint x: 671, endPoint y: 323, distance: 8.4
click at [671, 332] on li "Create content: Use Dall-E for any necessary visual assets" at bounding box center [810, 339] width 500 height 15
click at [672, 332] on li "Create content: Use Dall-E for any necessary visual assets" at bounding box center [810, 339] width 500 height 15
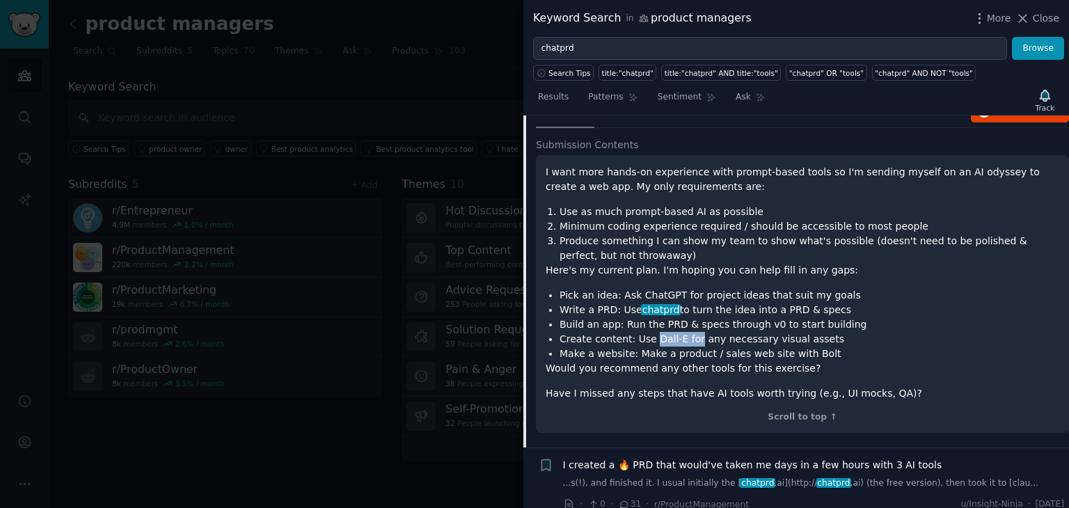
drag, startPoint x: 673, startPoint y: 324, endPoint x: 656, endPoint y: 329, distance: 17.4
click at [656, 332] on li "Create content: Use Dall-E for any necessary visual assets" at bounding box center [810, 339] width 500 height 15
